Goal: Task Accomplishment & Management: Manage account settings

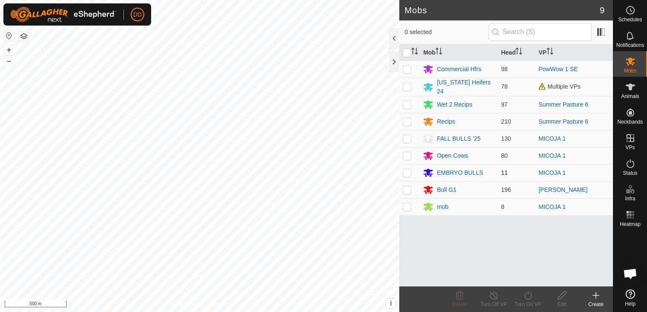
click at [474, 164] on div "Mobs 9 0 selected Mob Head VP Commercial Hfrs 98 PowWow 1 SE [US_STATE] Heifers…" at bounding box center [306, 156] width 613 height 312
click at [9, 61] on button "–" at bounding box center [9, 61] width 10 height 10
click at [11, 63] on button "–" at bounding box center [9, 61] width 10 height 10
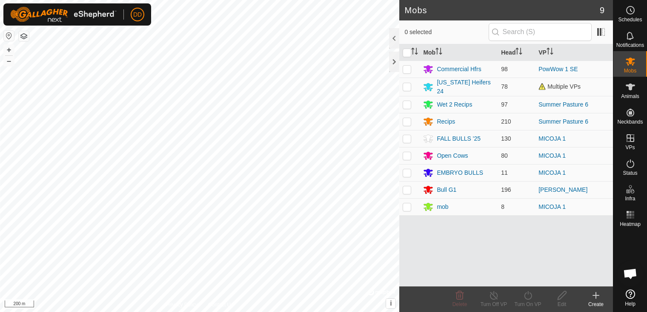
click at [596, 302] on div "Create" at bounding box center [596, 304] width 34 height 8
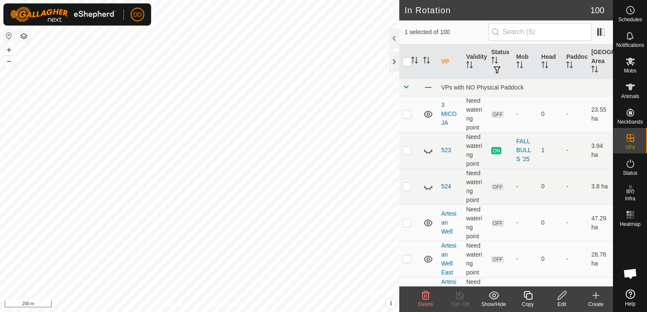
click at [592, 293] on icon at bounding box center [596, 295] width 10 height 10
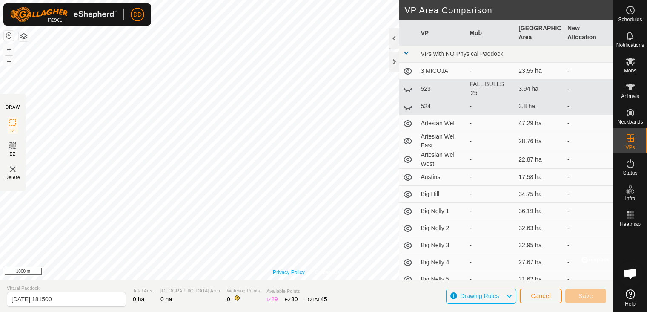
click at [281, 270] on link "Privacy Policy" at bounding box center [289, 272] width 32 height 8
click at [13, 172] on img at bounding box center [13, 169] width 10 height 10
click at [14, 168] on img at bounding box center [13, 169] width 10 height 10
click at [538, 295] on span "Cancel" at bounding box center [541, 295] width 20 height 7
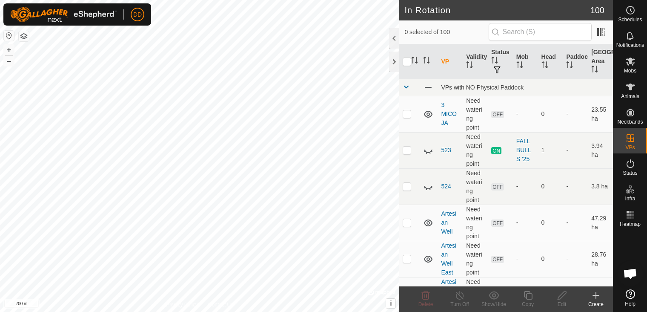
click at [595, 299] on icon at bounding box center [596, 295] width 10 height 10
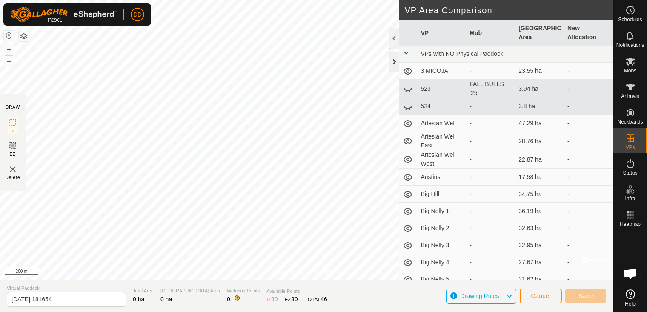
click at [395, 63] on div at bounding box center [394, 61] width 10 height 20
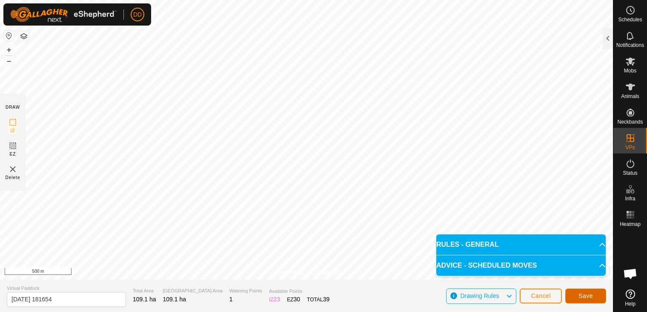
click at [580, 298] on span "Save" at bounding box center [585, 295] width 14 height 7
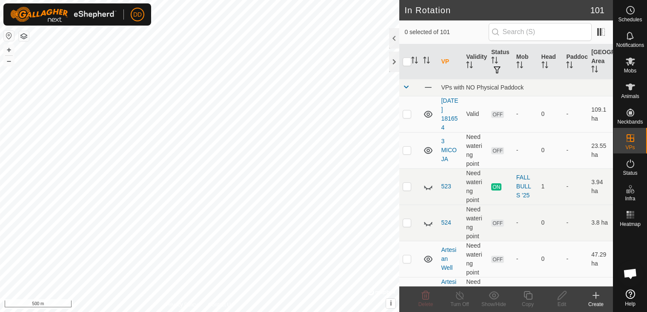
drag, startPoint x: 448, startPoint y: 109, endPoint x: 451, endPoint y: 102, distance: 7.6
click at [448, 101] on link "[DATE] 181654" at bounding box center [449, 114] width 17 height 34
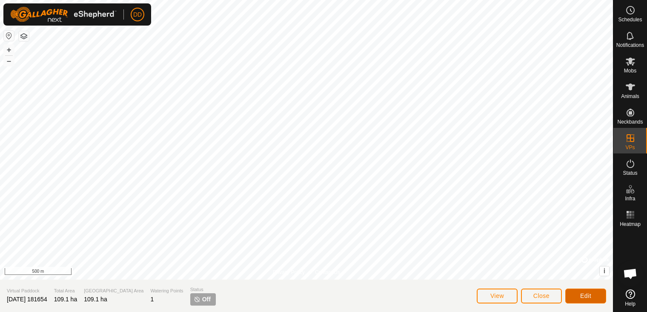
click at [590, 294] on span "Edit" at bounding box center [585, 295] width 11 height 7
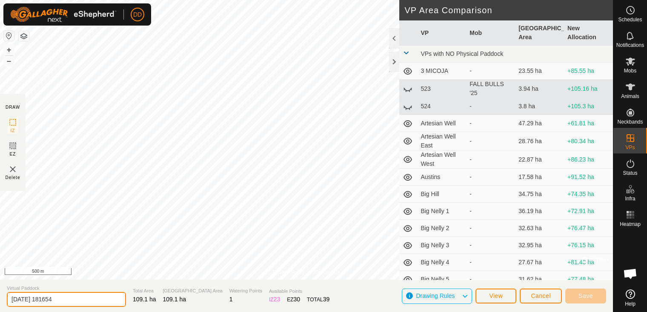
click at [74, 300] on input "[DATE] 181654" at bounding box center [66, 299] width 119 height 15
drag, startPoint x: 68, startPoint y: 296, endPoint x: -2, endPoint y: 275, distance: 73.3
click at [0, 275] on html "DD Schedules Notifications Mobs Animals Neckbands VPs Status Infra Heatmap Help…" at bounding box center [323, 156] width 647 height 312
type input "Powwow East"
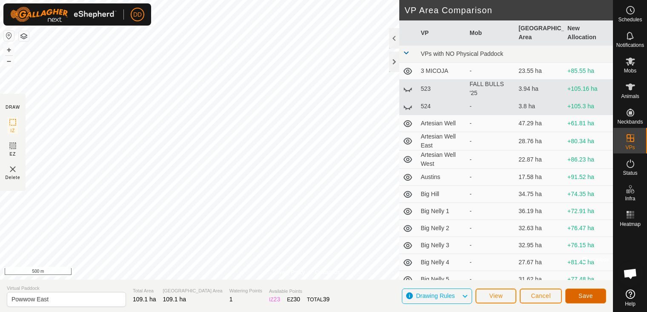
click at [576, 299] on button "Save" at bounding box center [585, 295] width 41 height 15
